Goal: Transaction & Acquisition: Purchase product/service

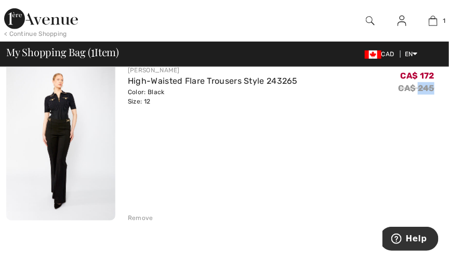
scroll to position [113, 0]
click at [53, 130] on img at bounding box center [60, 139] width 109 height 164
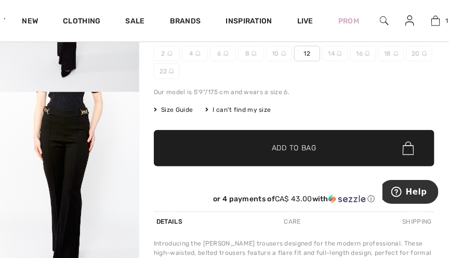
scroll to position [179, 0]
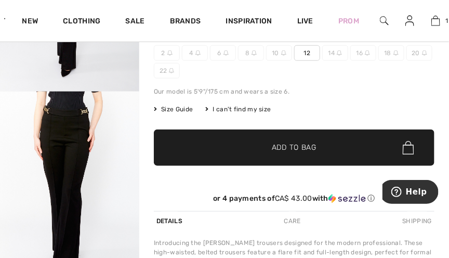
click at [421, 142] on span "✔ Added to Bag Add to Bag" at bounding box center [294, 147] width 280 height 36
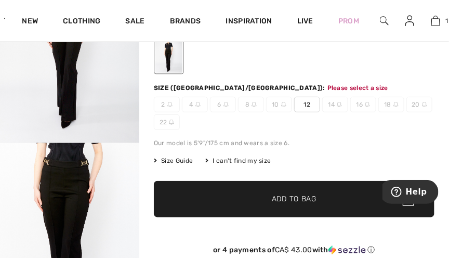
click at [407, 162] on div "Size Guide I can't find my size Select Size CAN 2 - Sold Out CAN 4 - Sold Out C…" at bounding box center [294, 160] width 280 height 9
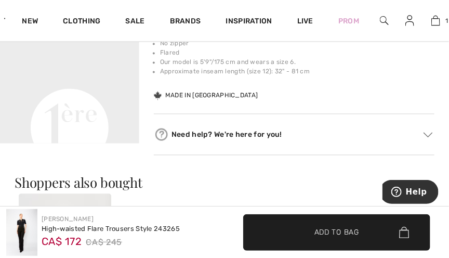
scroll to position [457, 0]
click at [66, 92] on video "Your browser does not support the video tag." at bounding box center [69, 58] width 139 height 70
click at [42, 92] on video "Your browser does not support the video tag." at bounding box center [69, 58] width 139 height 70
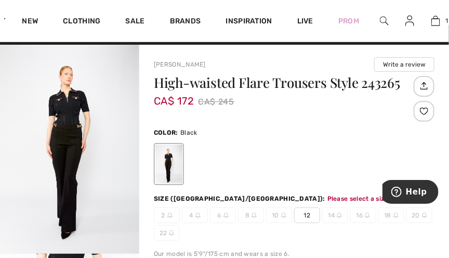
scroll to position [0, 0]
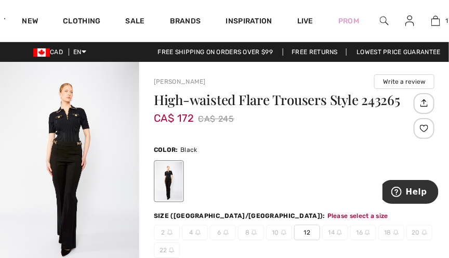
click at [430, 119] on div at bounding box center [423, 128] width 21 height 21
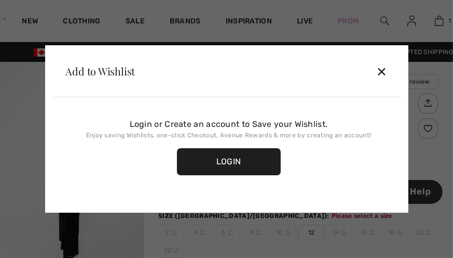
click at [440, 20] on div at bounding box center [226, 129] width 453 height 258
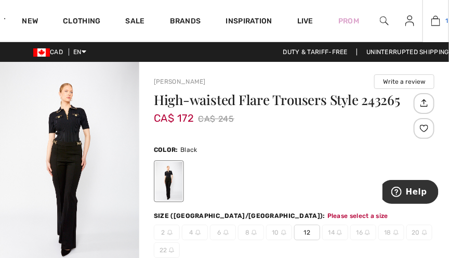
click at [433, 25] on img at bounding box center [435, 21] width 9 height 12
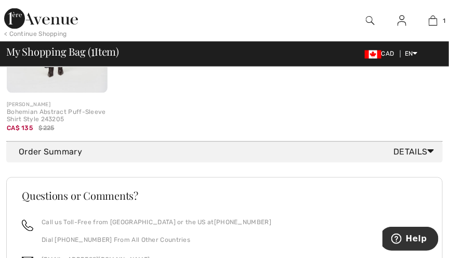
scroll to position [455, 0]
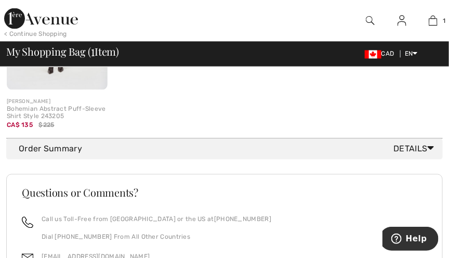
click at [26, 149] on div "Order Summary Details" at bounding box center [229, 149] width 420 height 12
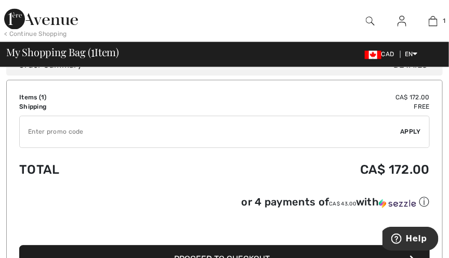
scroll to position [543, 0]
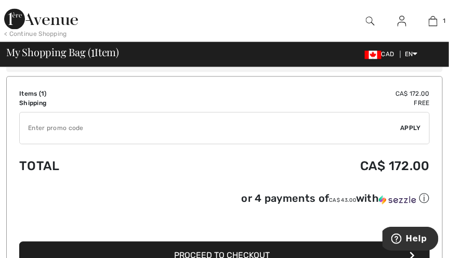
click at [37, 127] on input "TEXT" at bounding box center [210, 127] width 381 height 31
type input "FLASH15"
click at [414, 130] on span "Apply" at bounding box center [410, 127] width 21 height 9
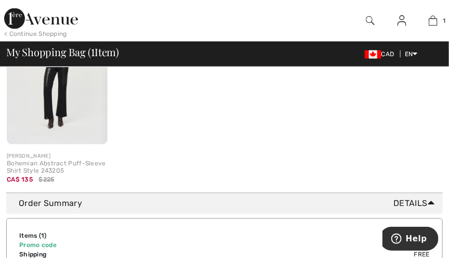
scroll to position [400, 0]
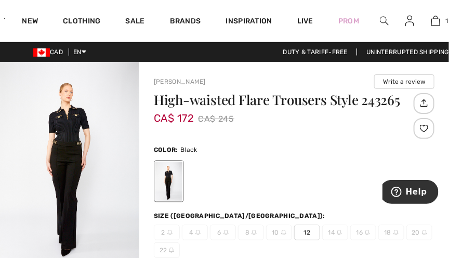
click at [59, 157] on img "1 / 4" at bounding box center [69, 166] width 139 height 209
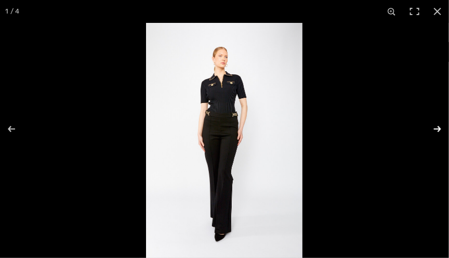
click at [443, 131] on button at bounding box center [430, 129] width 36 height 52
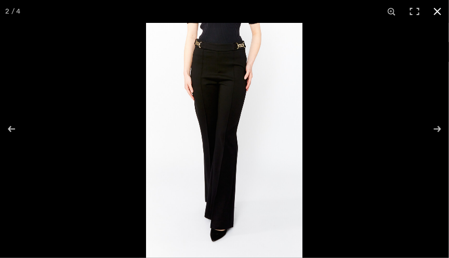
click at [440, 10] on button at bounding box center [437, 11] width 23 height 23
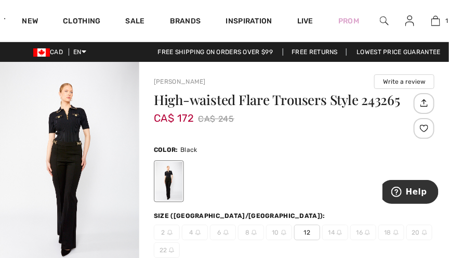
click at [56, 160] on img "1 / 4" at bounding box center [69, 166] width 139 height 209
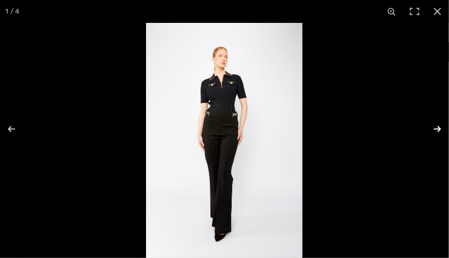
click at [442, 129] on button at bounding box center [430, 129] width 36 height 52
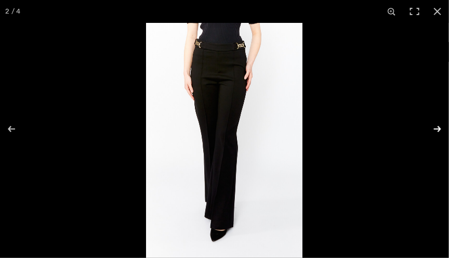
click at [442, 130] on button at bounding box center [430, 129] width 36 height 52
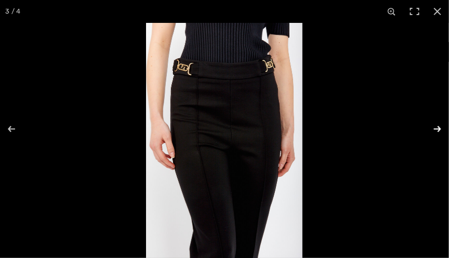
click at [436, 131] on button at bounding box center [430, 129] width 36 height 52
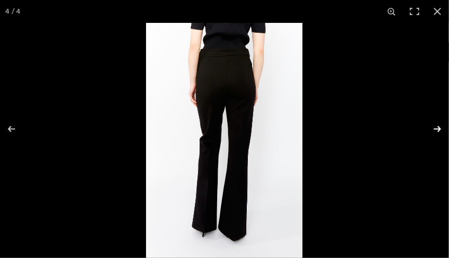
click at [445, 131] on button at bounding box center [430, 129] width 36 height 52
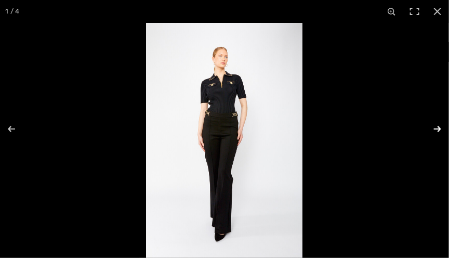
click at [442, 136] on button at bounding box center [430, 129] width 36 height 52
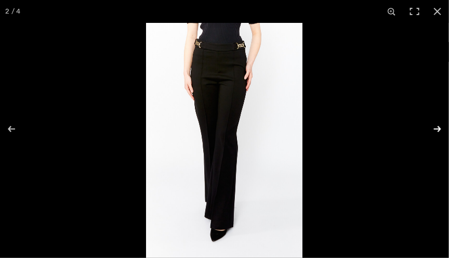
click at [441, 133] on button at bounding box center [430, 129] width 36 height 52
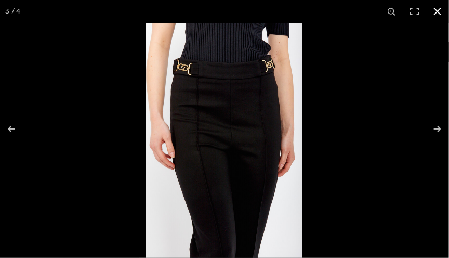
click at [438, 14] on button at bounding box center [437, 11] width 23 height 23
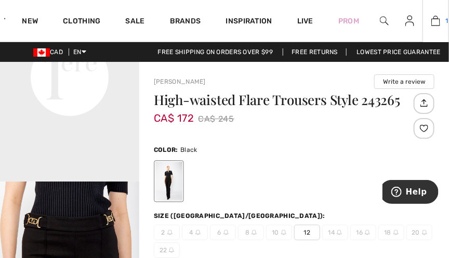
click at [440, 20] on link "1" at bounding box center [435, 21] width 25 height 12
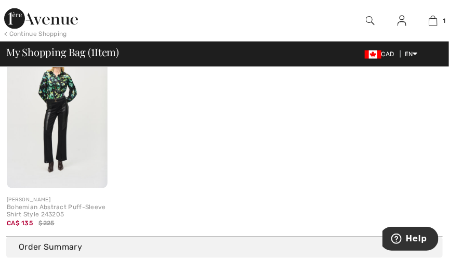
scroll to position [356, 0]
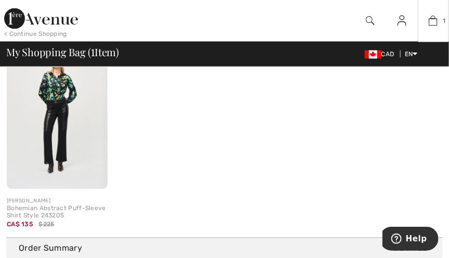
click at [437, 19] on img at bounding box center [432, 21] width 9 height 12
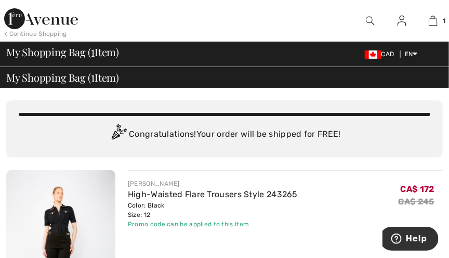
click at [24, 52] on span "My Shopping Bag ( 1 Item)" at bounding box center [62, 52] width 113 height 10
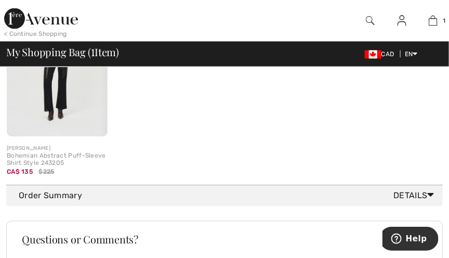
scroll to position [404, 0]
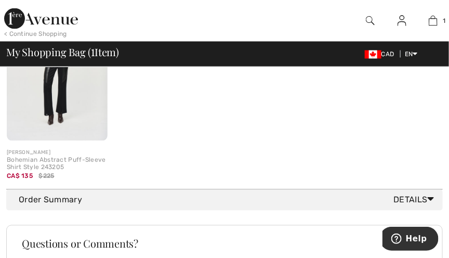
click at [431, 200] on icon at bounding box center [430, 199] width 7 height 11
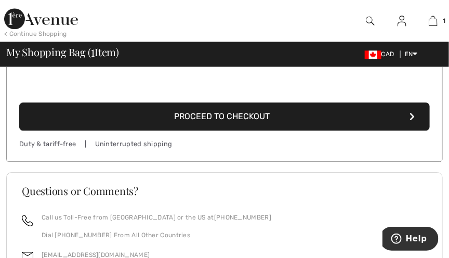
scroll to position [693, 0]
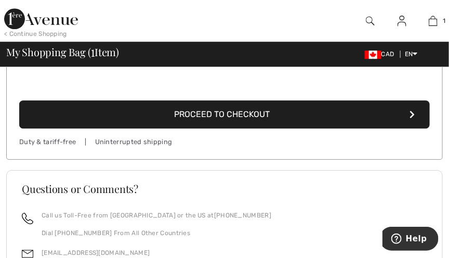
click at [413, 116] on button "Proceed to Checkout" at bounding box center [224, 114] width 410 height 28
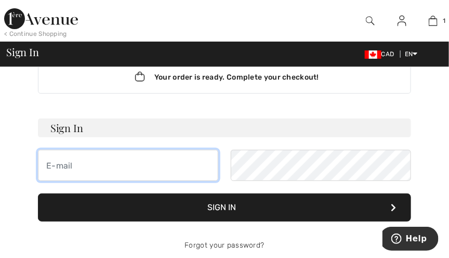
click at [60, 169] on input "email" at bounding box center [128, 165] width 180 height 31
type input "[EMAIL_ADDRESS][DOMAIN_NAME]"
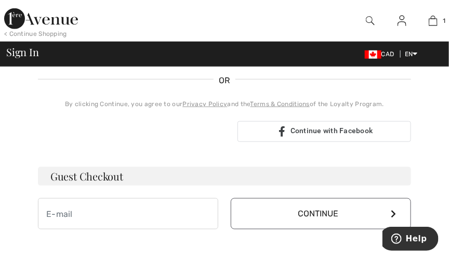
scroll to position [227, 0]
click at [379, 180] on h3 "Guest Checkout" at bounding box center [224, 175] width 373 height 19
click at [393, 180] on h3 "Guest Checkout" at bounding box center [224, 175] width 373 height 19
click at [388, 175] on h3 "Guest Checkout" at bounding box center [224, 175] width 373 height 19
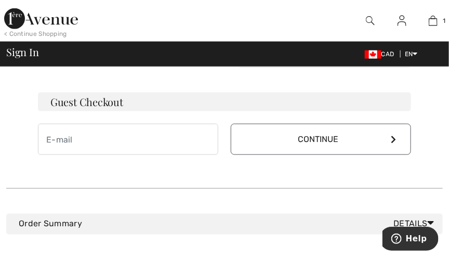
scroll to position [302, 0]
click at [397, 140] on button "Continue" at bounding box center [321, 138] width 180 height 31
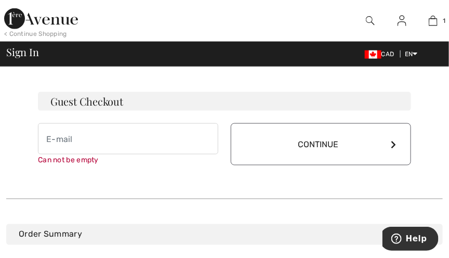
scroll to position [341, 0]
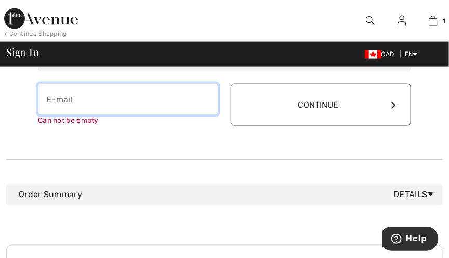
click at [52, 101] on input "email" at bounding box center [128, 99] width 180 height 31
type input "florbela_horta@hotmail.com"
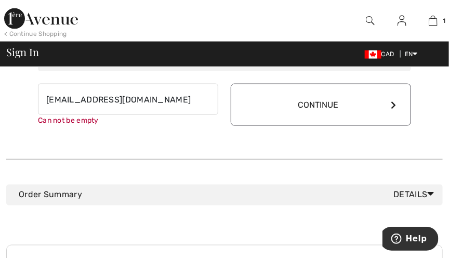
click at [390, 111] on button "Continue" at bounding box center [321, 105] width 180 height 42
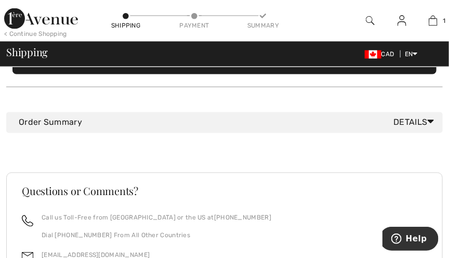
click at [380, 190] on h3 "Questions or Comments?" at bounding box center [224, 191] width 405 height 10
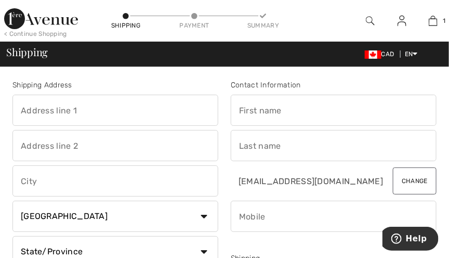
click at [23, 113] on input "text" at bounding box center [115, 110] width 206 height 31
type input "5124 Mulberry DR"
type input "Beamsville"
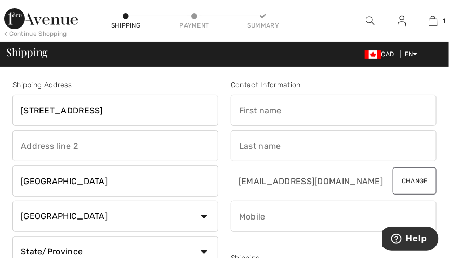
select select "ON"
type input "L0R1B8"
type input "Florbela"
type input "Horta"
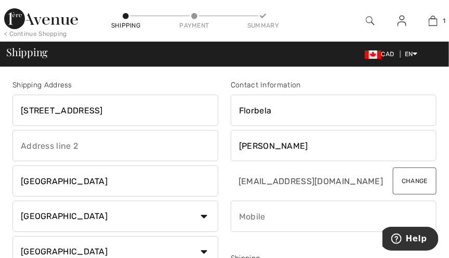
type input "3658337400"
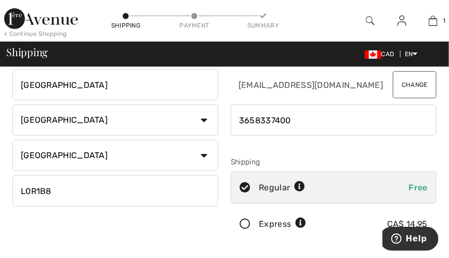
scroll to position [96, 0]
click at [34, 189] on input "L0R1B8" at bounding box center [115, 190] width 206 height 31
click at [59, 188] on input "L0R1B8" at bounding box center [115, 190] width 206 height 31
type input "L3J0J7"
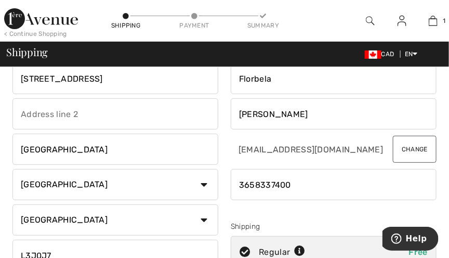
scroll to position [0, 0]
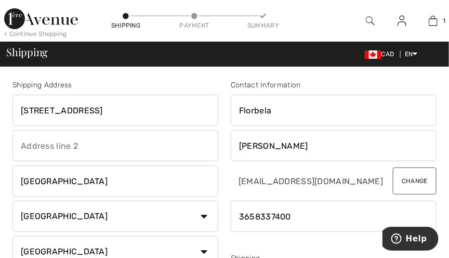
click at [393, 182] on button "Change" at bounding box center [415, 180] width 44 height 27
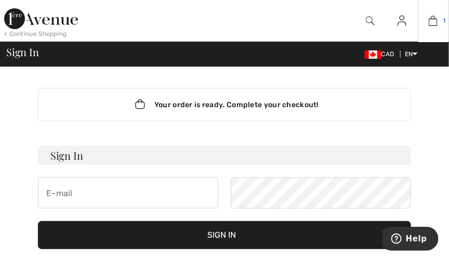
click at [433, 23] on img at bounding box center [432, 21] width 9 height 12
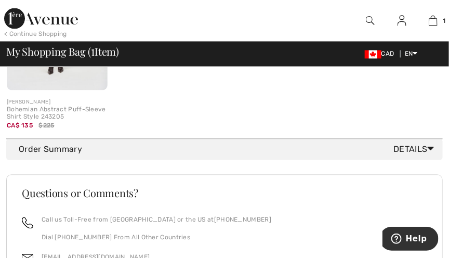
scroll to position [455, 0]
click at [424, 146] on span "Details" at bounding box center [416, 148] width 45 height 12
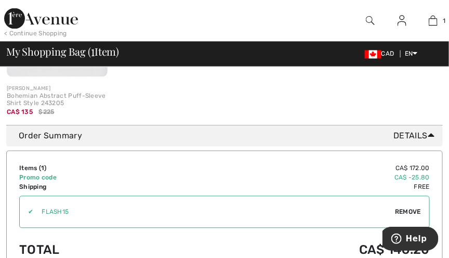
scroll to position [465, 0]
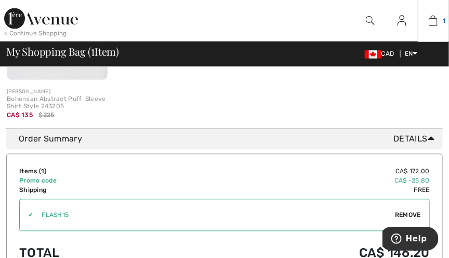
click at [433, 24] on img at bounding box center [432, 21] width 9 height 12
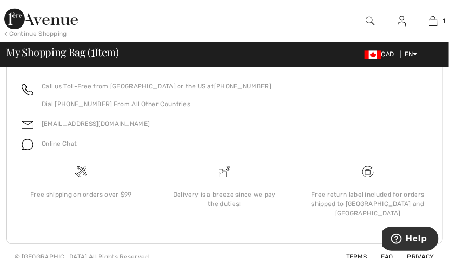
scroll to position [585, 0]
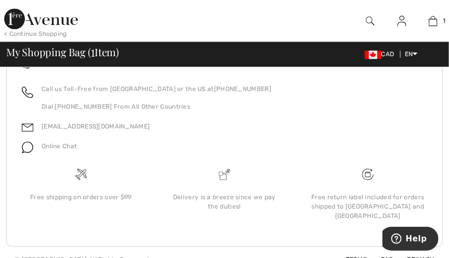
click at [368, 19] on img at bounding box center [370, 21] width 9 height 12
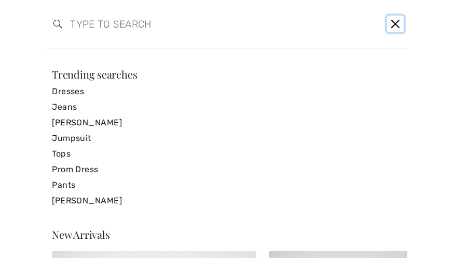
click at [396, 30] on button "Close" at bounding box center [395, 24] width 16 height 17
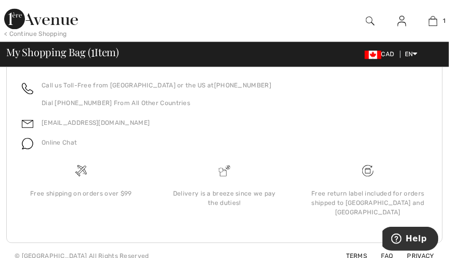
click at [403, 23] on img at bounding box center [401, 21] width 9 height 12
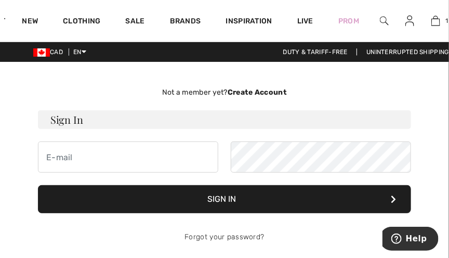
click at [47, 133] on form "Sign In Sign In Forgot your password?" at bounding box center [224, 181] width 373 height 142
click at [57, 124] on h3 "Sign In" at bounding box center [224, 119] width 373 height 19
click at [75, 119] on h3 "Sign In" at bounding box center [224, 119] width 373 height 19
click at [274, 91] on strong "Create Account" at bounding box center [256, 92] width 59 height 9
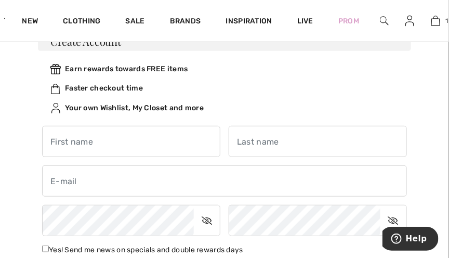
scroll to position [80, 0]
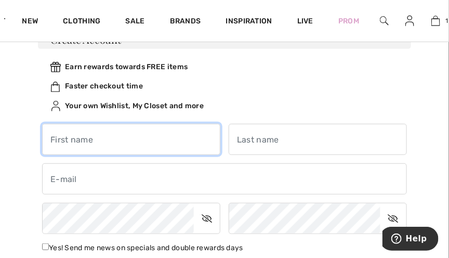
click at [57, 140] on input "text" at bounding box center [131, 139] width 178 height 31
type input "Florbela"
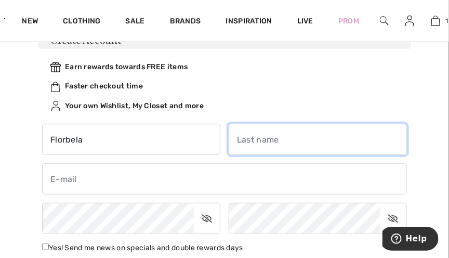
type input "Horta"
type input "florbela_horta@hotmail.com"
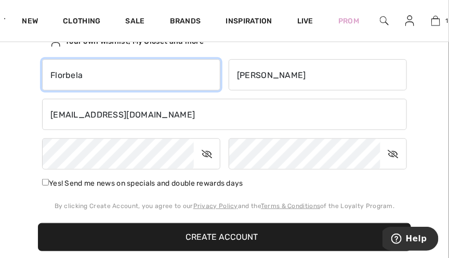
scroll to position [145, 0]
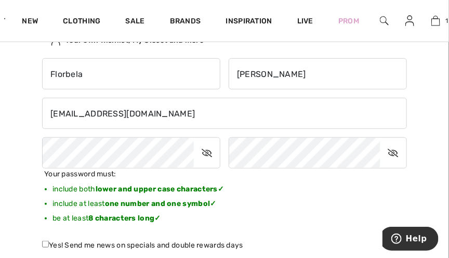
click at [350, 205] on div "Your password must: include both lower and upper case characters ✓ include at l…" at bounding box center [224, 199] width 373 height 63
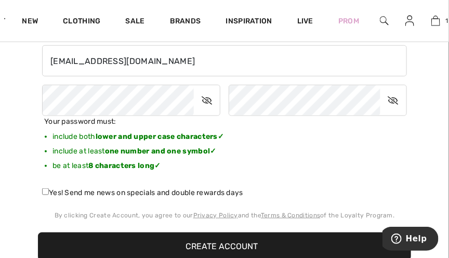
scroll to position [202, 0]
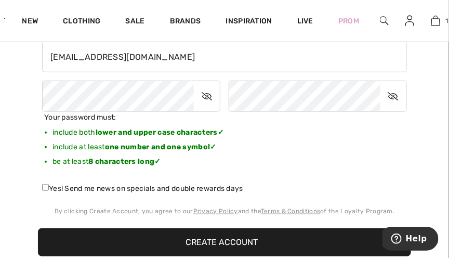
click at [47, 187] on input "Yes! Send me news on specials and double rewards days" at bounding box center [45, 187] width 7 height 7
checkbox input "true"
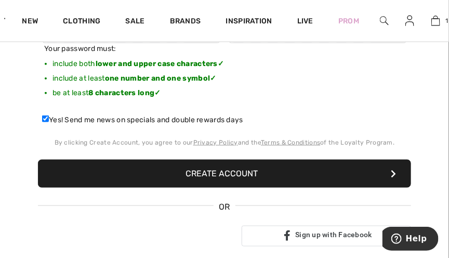
scroll to position [273, 0]
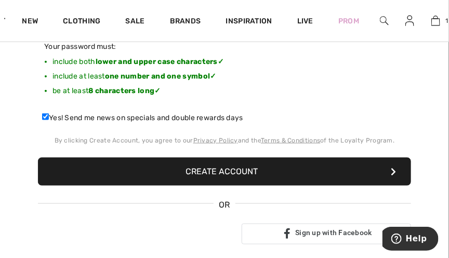
click at [225, 173] on button "Create Account" at bounding box center [224, 171] width 373 height 28
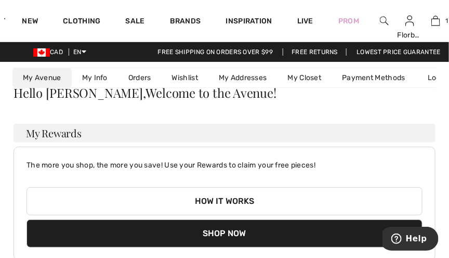
click at [280, 239] on button "Shop Now" at bounding box center [224, 233] width 396 height 28
click at [238, 234] on button "Shop Now" at bounding box center [224, 233] width 396 height 28
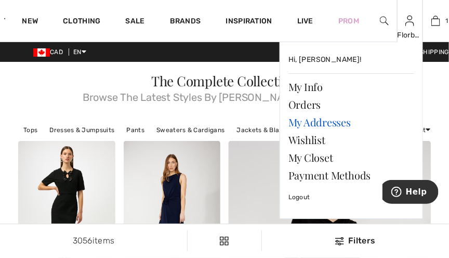
click at [328, 125] on link "My Addresses" at bounding box center [351, 122] width 126 height 18
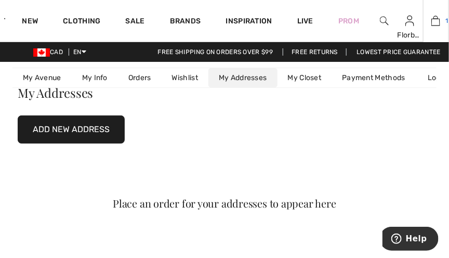
click at [436, 23] on img at bounding box center [435, 21] width 9 height 12
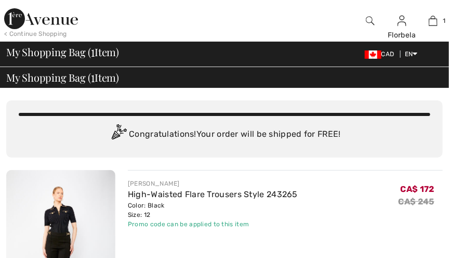
click at [352, 176] on div "[PERSON_NAME] High-Waisted Flare Trousers Style 243265 Color: Black Size: 12 Fi…" at bounding box center [285, 253] width 315 height 166
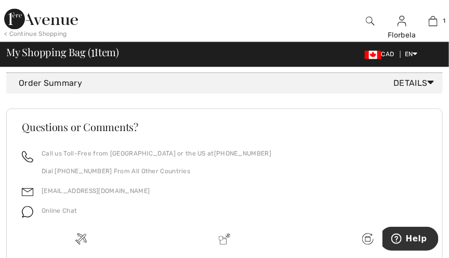
scroll to position [517, 0]
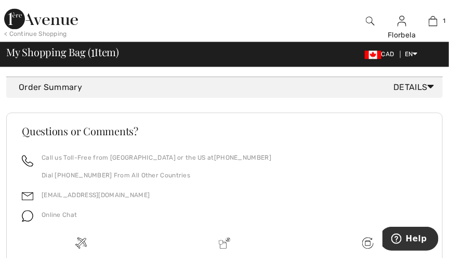
click at [432, 90] on icon at bounding box center [430, 86] width 7 height 11
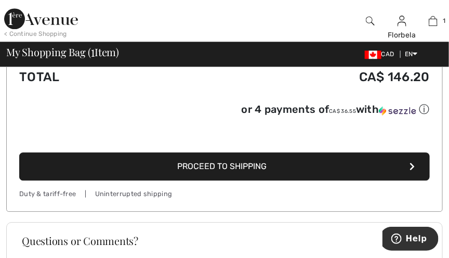
scroll to position [646, 0]
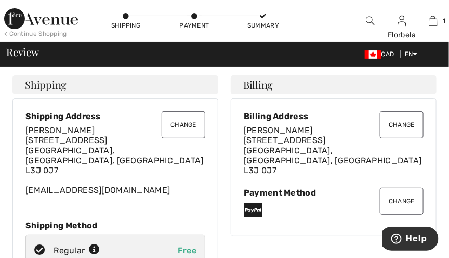
click at [256, 203] on icon at bounding box center [253, 210] width 19 height 17
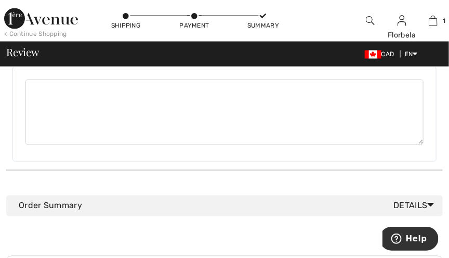
scroll to position [385, 0]
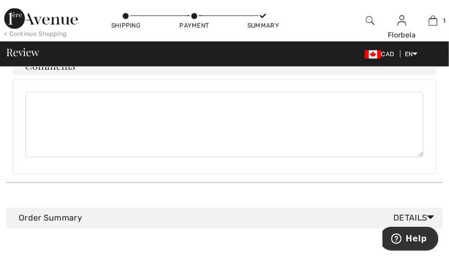
click at [429, 139] on div at bounding box center [224, 126] width 424 height 95
click at [429, 212] on icon at bounding box center [430, 217] width 7 height 11
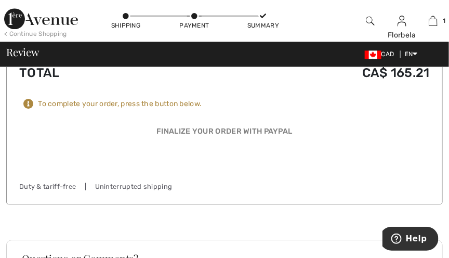
scroll to position [647, 0]
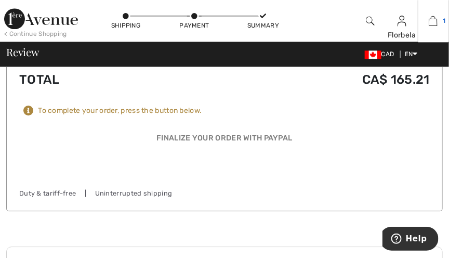
click at [434, 26] on img at bounding box center [432, 21] width 9 height 12
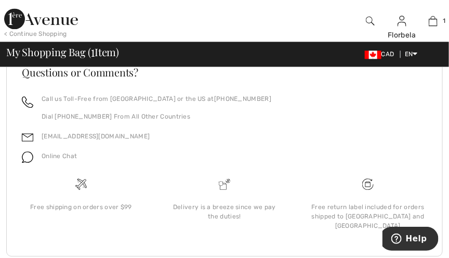
scroll to position [590, 0]
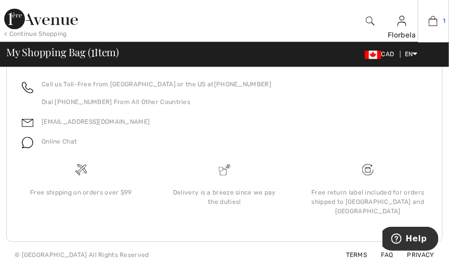
click at [435, 20] on img at bounding box center [432, 21] width 9 height 12
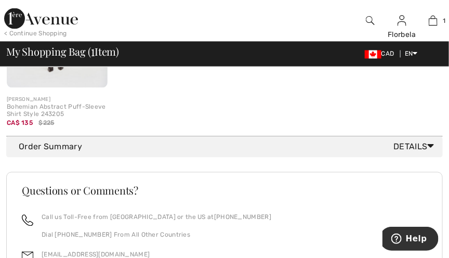
scroll to position [457, 0]
click at [430, 144] on icon at bounding box center [430, 146] width 7 height 11
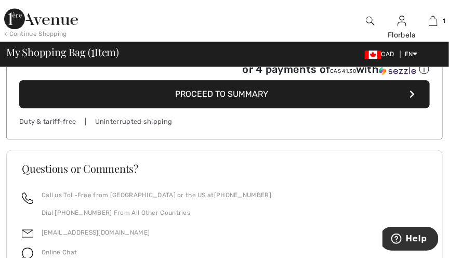
scroll to position [691, 0]
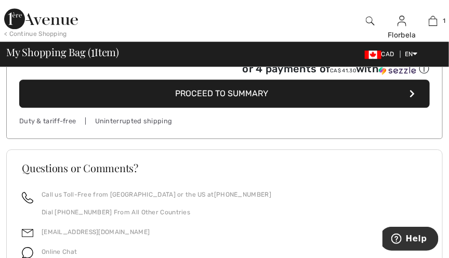
click at [409, 95] on button "Proceed to Summary" at bounding box center [224, 93] width 410 height 28
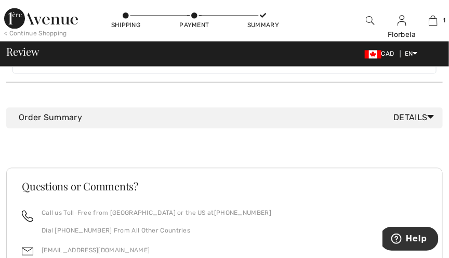
scroll to position [486, 0]
click at [432, 111] on icon at bounding box center [430, 116] width 7 height 11
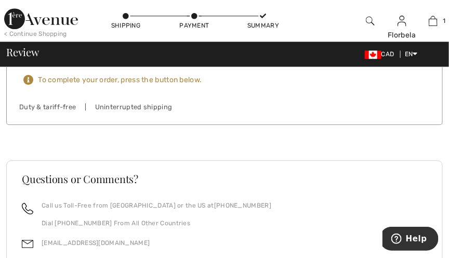
scroll to position [736, 0]
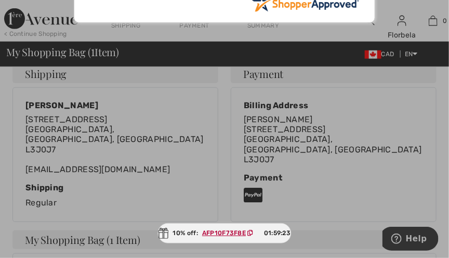
scroll to position [205, 0]
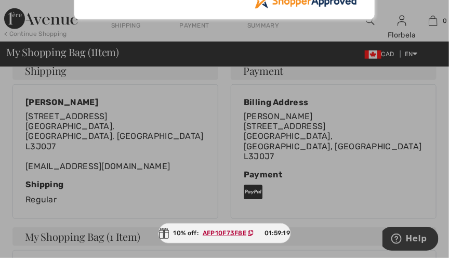
click at [224, 232] on ins "AFP10F73F8E" at bounding box center [225, 232] width 44 height 7
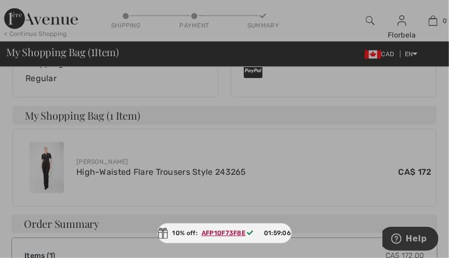
scroll to position [326, 0]
click at [93, 105] on div at bounding box center [224, 129] width 449 height 258
click at [112, 159] on div at bounding box center [224, 129] width 449 height 258
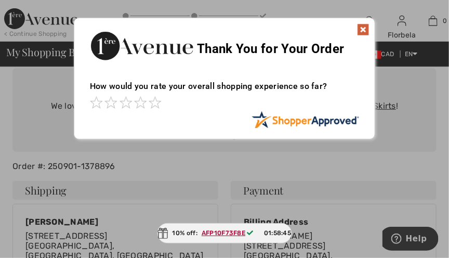
scroll to position [82, 0]
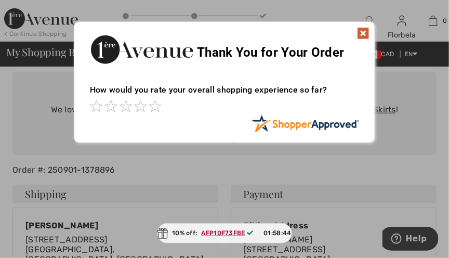
click at [361, 33] on img at bounding box center [363, 33] width 12 height 12
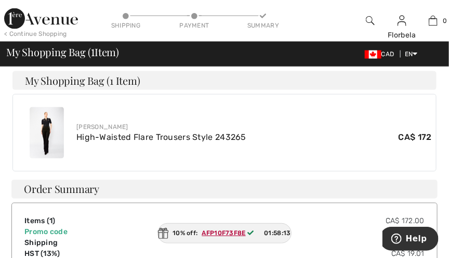
scroll to position [360, 0]
